Goal: Transaction & Acquisition: Purchase product/service

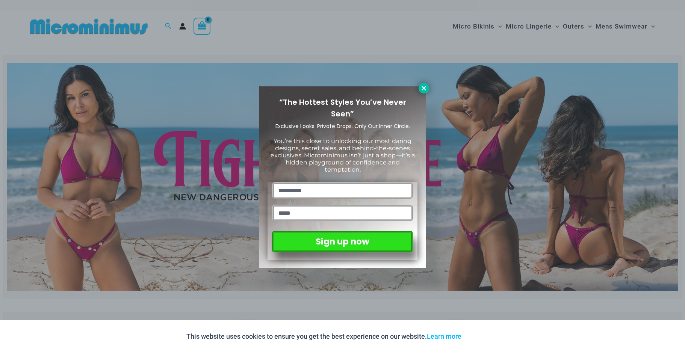
click at [423, 86] on icon at bounding box center [424, 88] width 7 height 7
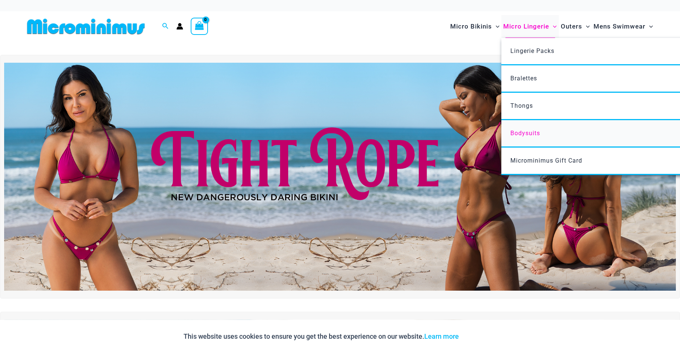
click at [523, 130] on span "Bodysuits" at bounding box center [525, 133] width 30 height 7
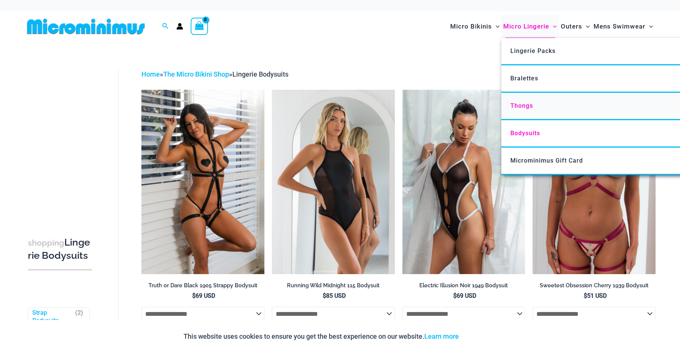
click at [520, 104] on span "Thongs" at bounding box center [521, 105] width 23 height 7
